Goal: Submit feedback/report problem

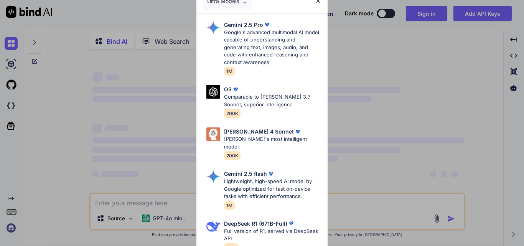
scroll to position [38, 0]
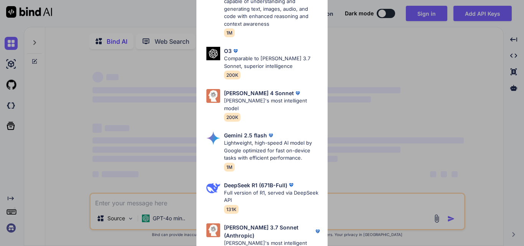
click at [61, 106] on div "Ultra Models Gemini 2.5 Pro Google's advanced multimodal AI model capable of un…" at bounding box center [262, 123] width 524 height 246
type textarea "x"
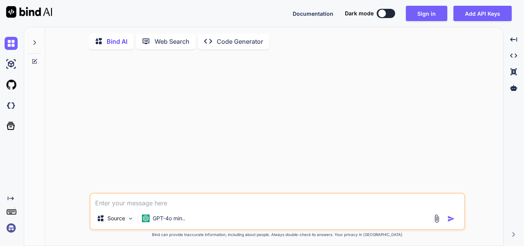
click at [146, 198] on textarea at bounding box center [278, 201] width 374 height 14
click at [139, 208] on textarea at bounding box center [278, 201] width 374 height 14
paste textarea "General error: 1364 Field 'user_id' doesn't have a default value (Connection: m…"
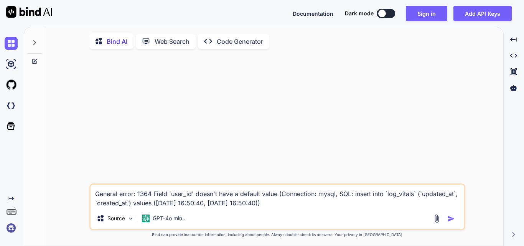
type textarea "General error: 1364 Field 'user_id' doesn't have a default value (Connection: m…"
click at [296, 201] on textarea "General error: 1364 Field 'user_id' doesn't have a default value (Connection: m…" at bounding box center [278, 196] width 374 height 23
click at [295, 202] on textarea "General error: 1364 Field 'user_id' doesn't have a default value (Connection: m…" at bounding box center [278, 196] width 374 height 23
click at [97, 197] on textarea "General error: 1364 Field 'user_id' doesn't have a default value (Connection: m…" at bounding box center [278, 196] width 374 height 23
click at [453, 219] on img "button" at bounding box center [451, 219] width 8 height 8
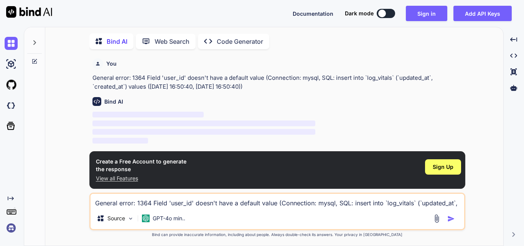
scroll to position [3, 0]
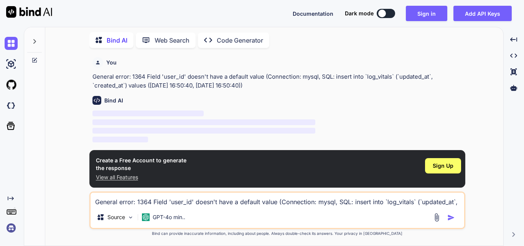
click at [163, 196] on textarea "General error: 1364 Field 'user_id' doesn't have a default value (Connection: m…" at bounding box center [278, 200] width 374 height 14
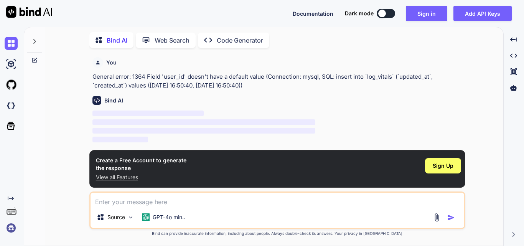
paste textarea "$data = $request->validate([ 'intensity' => 'required|string', 'location' => 'r…"
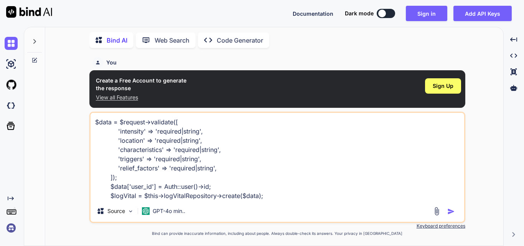
click at [257, 165] on textarea "$data = $request->validate([ 'intensity' => 'required|string', 'location' => 'r…" at bounding box center [278, 156] width 374 height 87
type textarea "$data = $request->validate([ 'intensity' => 'required|string', 'location' => 'r…"
click at [447, 208] on img "button" at bounding box center [451, 212] width 8 height 8
click at [455, 212] on img "button" at bounding box center [451, 212] width 8 height 8
click at [157, 212] on p "GPT-4o min.." at bounding box center [169, 211] width 33 height 8
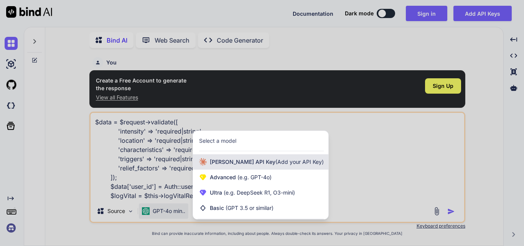
click at [240, 160] on span "[PERSON_NAME] Key (Add your API Key)" at bounding box center [267, 162] width 114 height 8
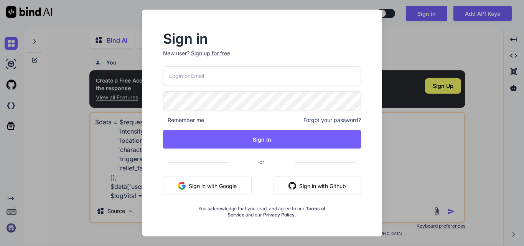
click at [428, 165] on div "Sign in New user? Sign up for free Remember me Forgot your password? Sign In or…" at bounding box center [262, 123] width 524 height 246
